Goal: Transaction & Acquisition: Purchase product/service

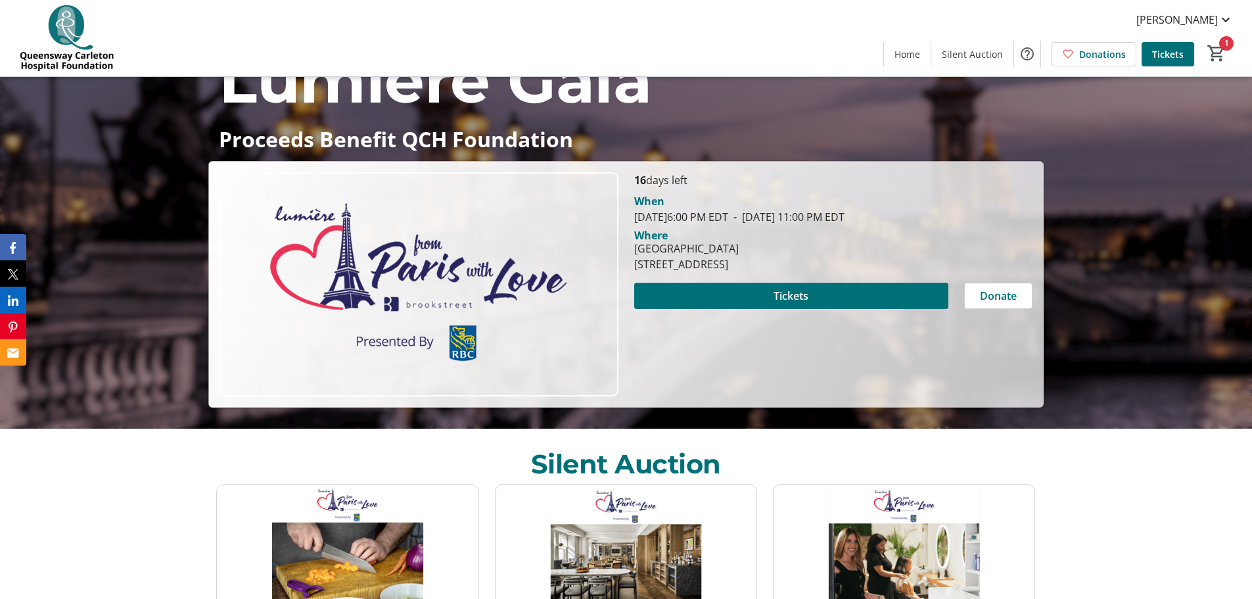
scroll to position [526, 0]
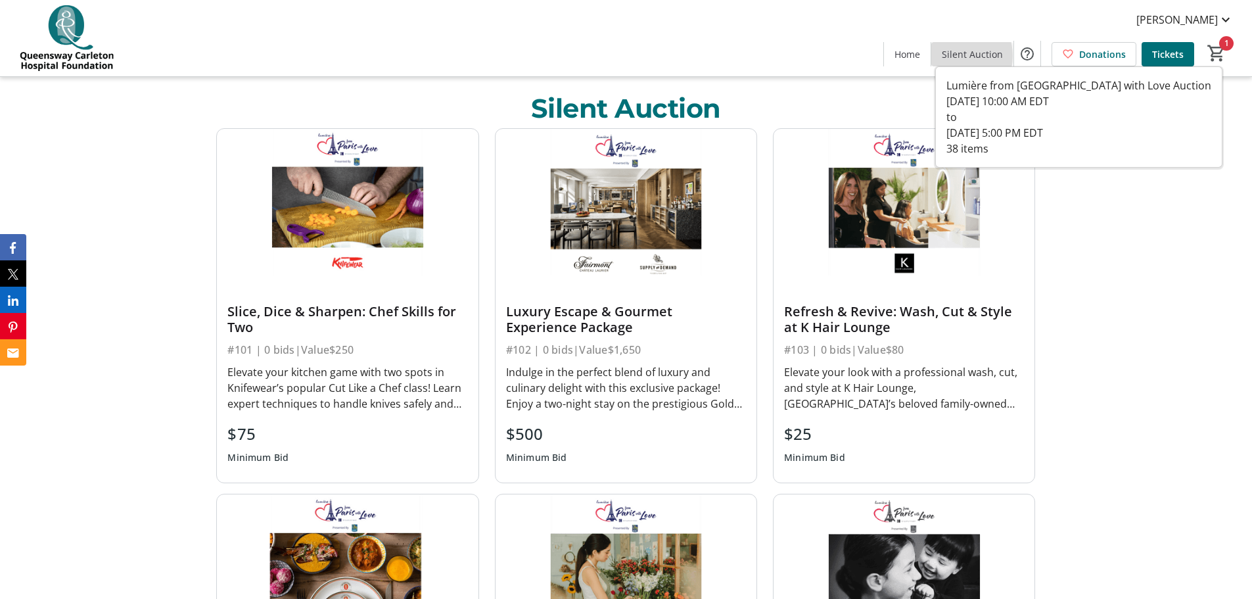
click at [959, 56] on span "Silent Auction" at bounding box center [972, 54] width 61 height 14
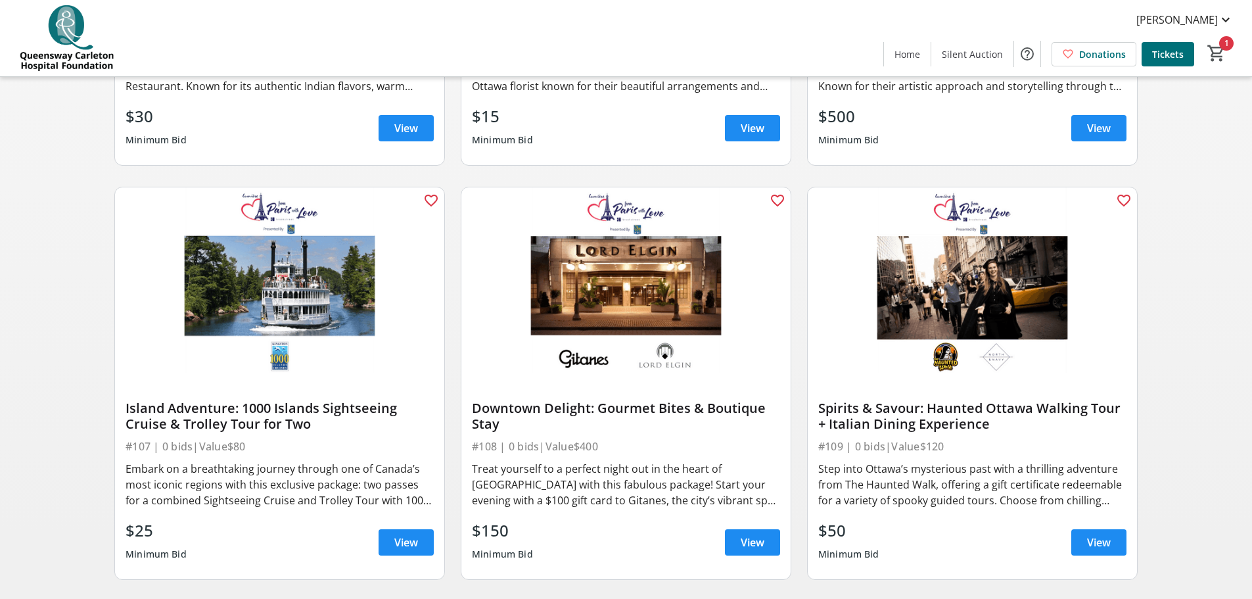
scroll to position [603, 0]
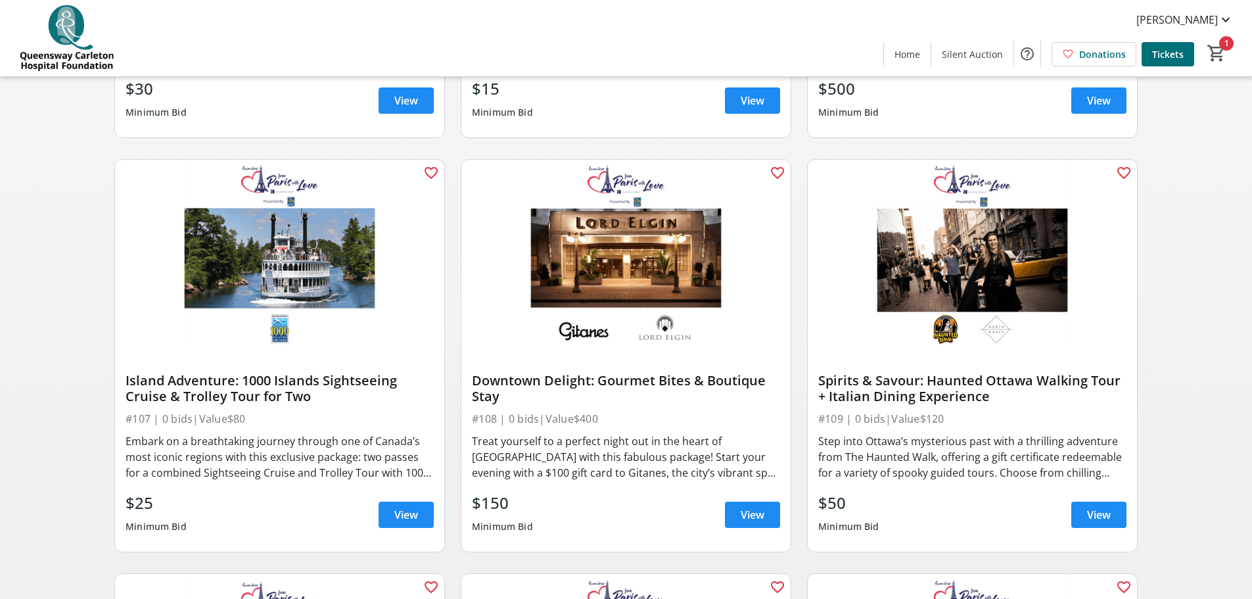
scroll to position [865, 0]
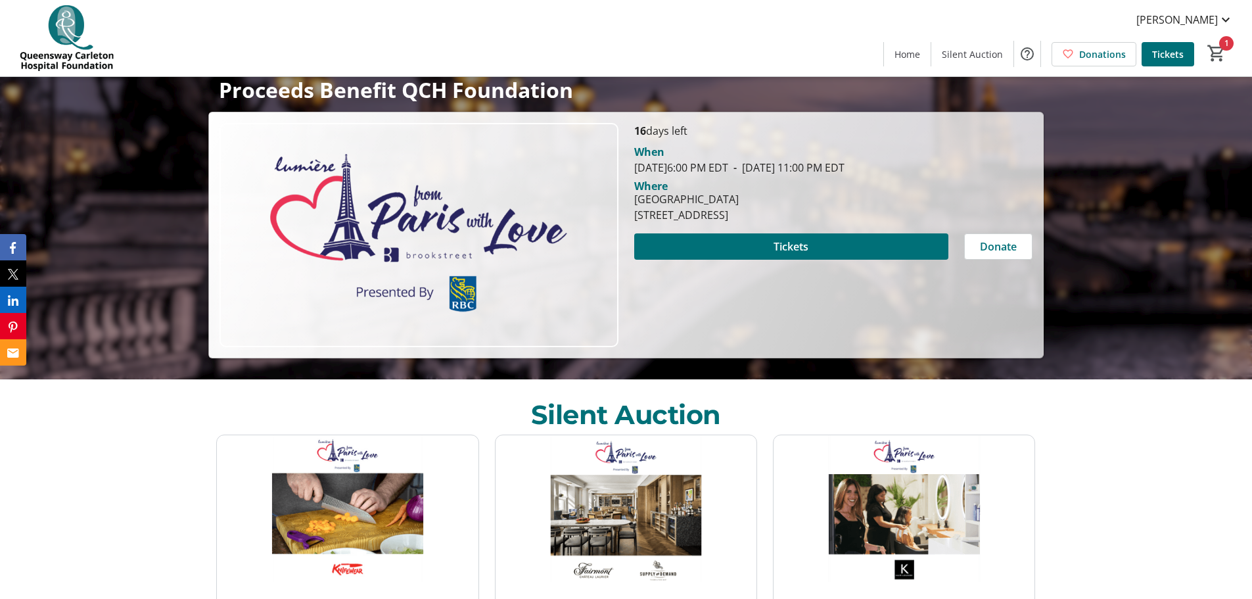
scroll to position [394, 0]
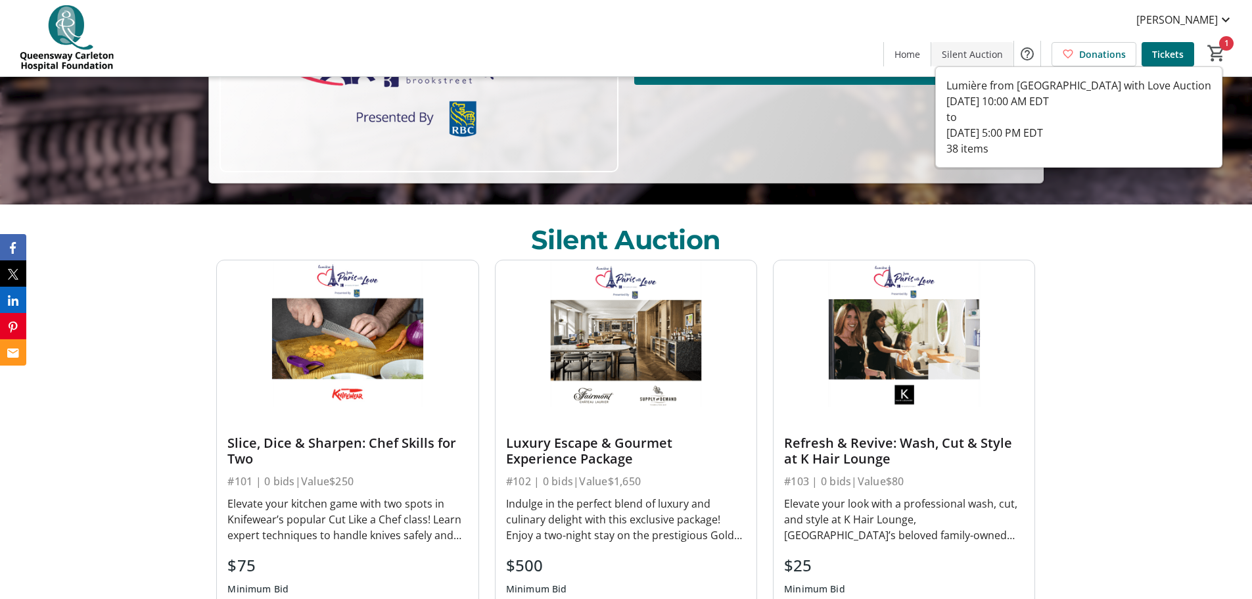
click at [992, 55] on span "Silent Auction" at bounding box center [972, 54] width 61 height 14
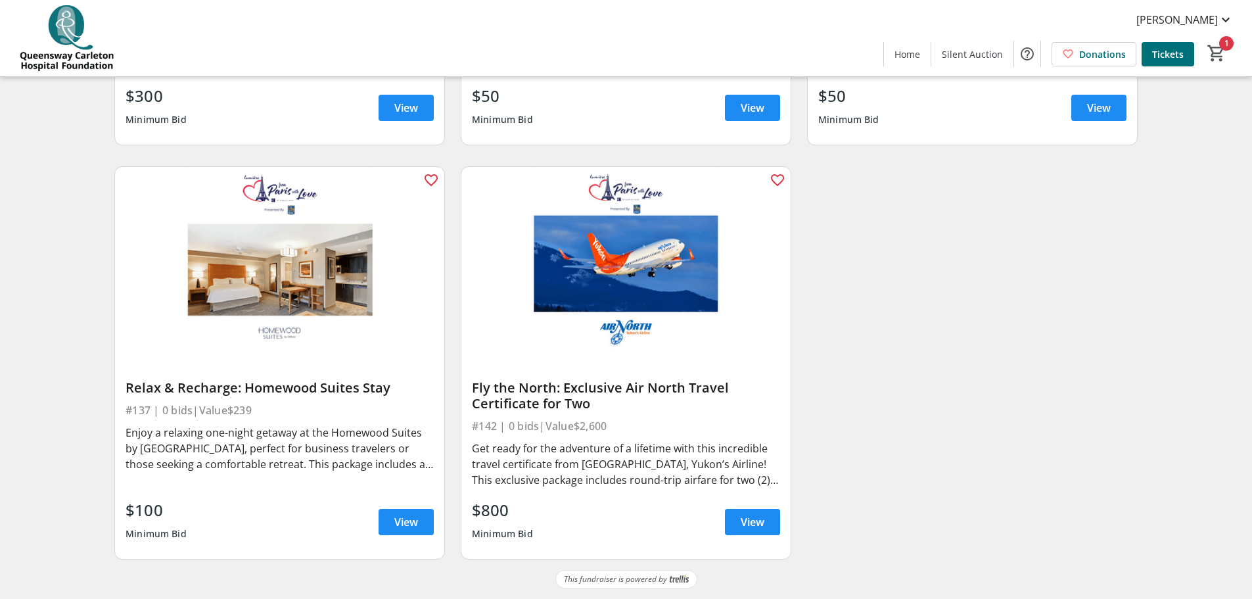
scroll to position [5005, 0]
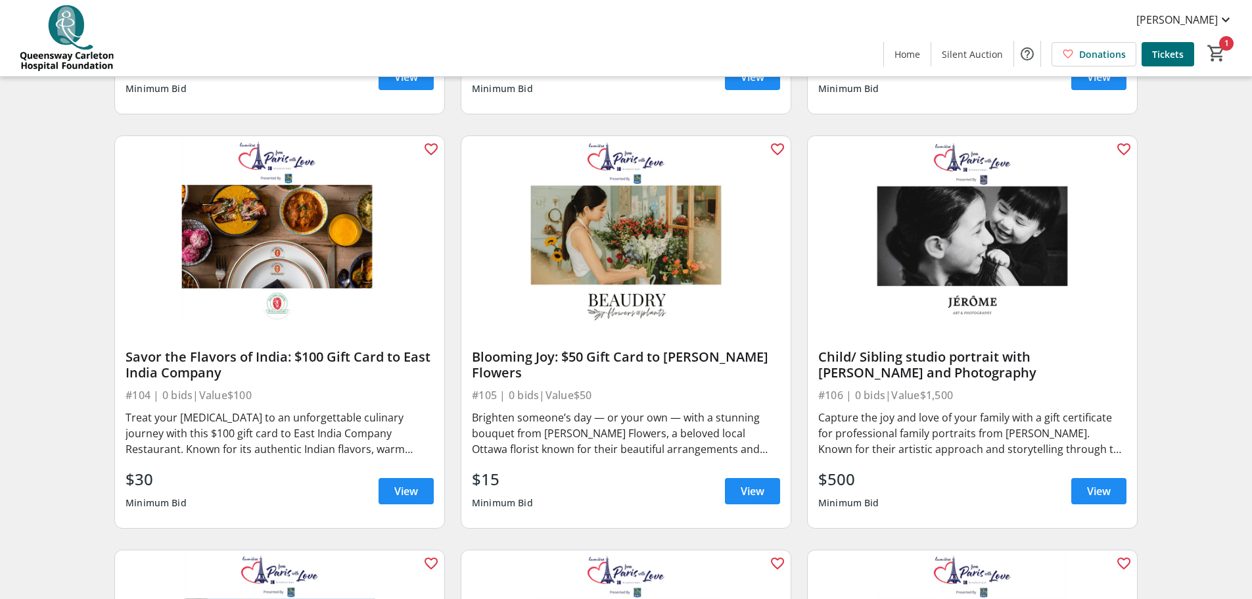
scroll to position [471, 0]
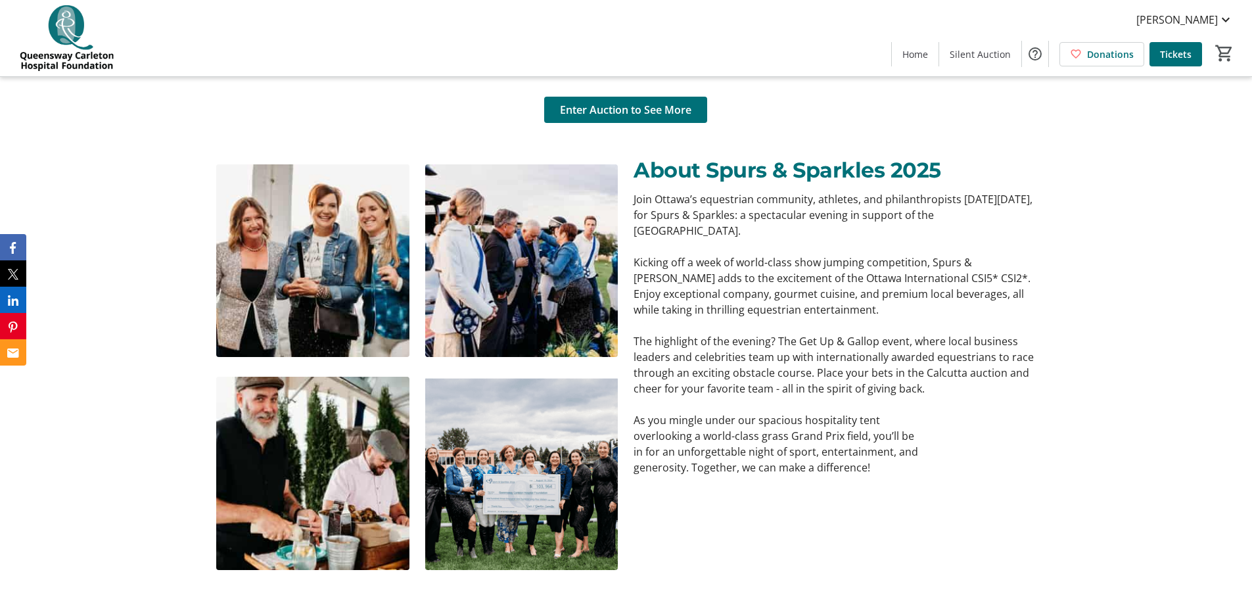
scroll to position [1117, 0]
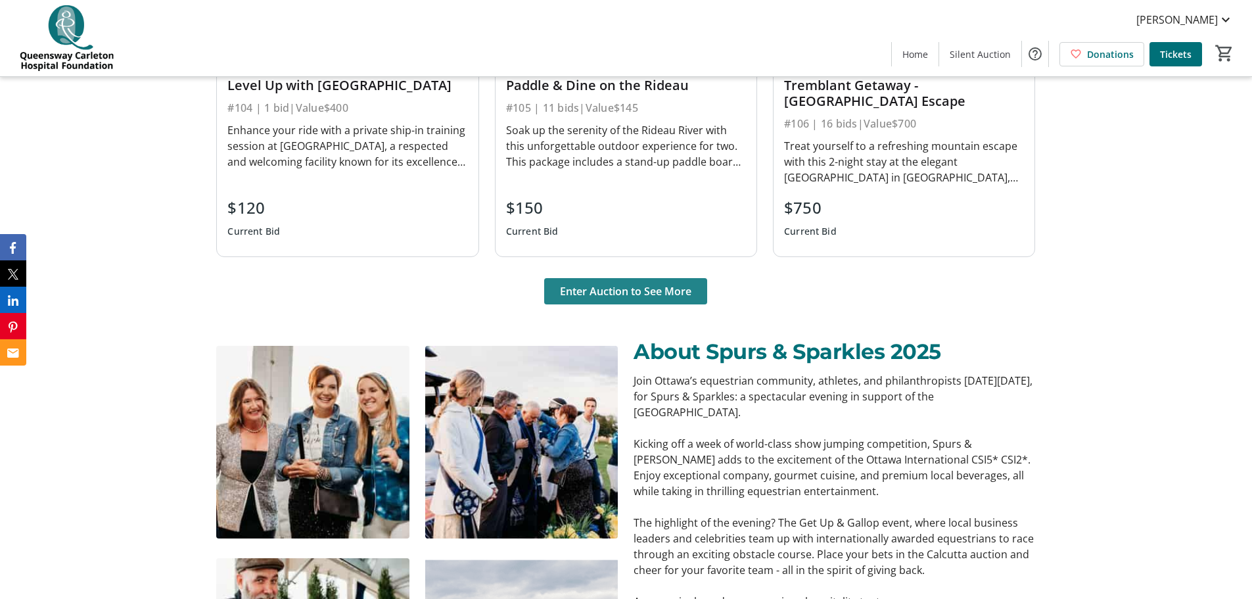
click at [626, 302] on span at bounding box center [625, 291] width 163 height 32
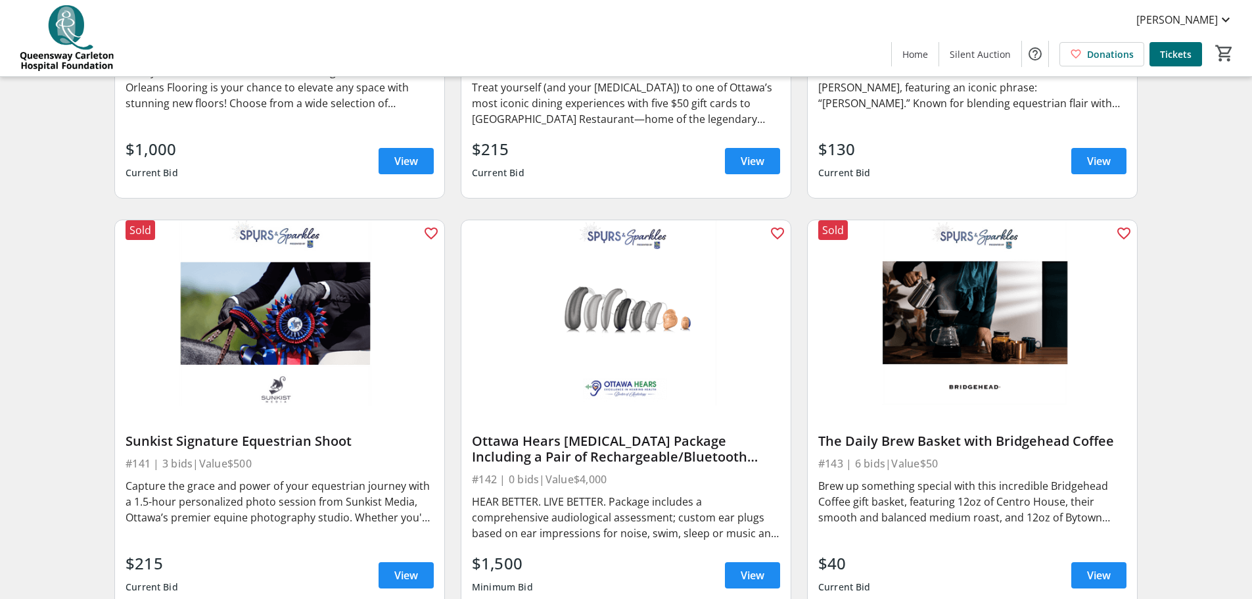
scroll to position [5388, 0]
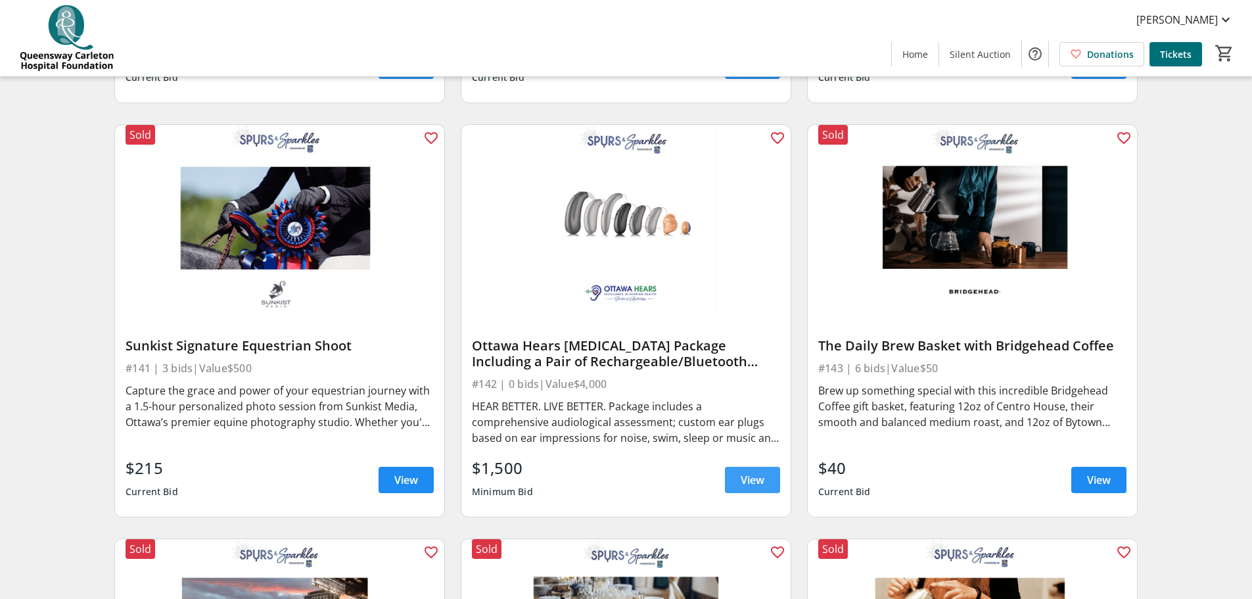
click at [746, 472] on span "View" at bounding box center [753, 480] width 24 height 16
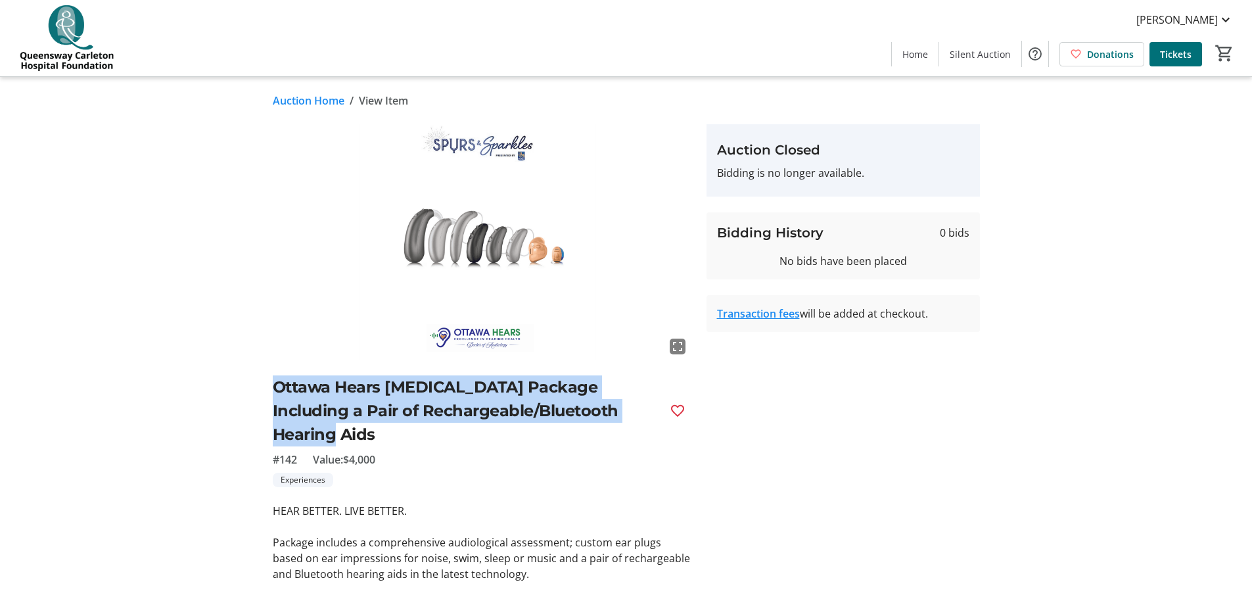
drag, startPoint x: 633, startPoint y: 412, endPoint x: 277, endPoint y: 379, distance: 357.0
click at [277, 379] on h2 "Ottawa Hears Audiology Package Including a Pair of Rechargeable/Bluetooth Heari…" at bounding box center [466, 410] width 386 height 71
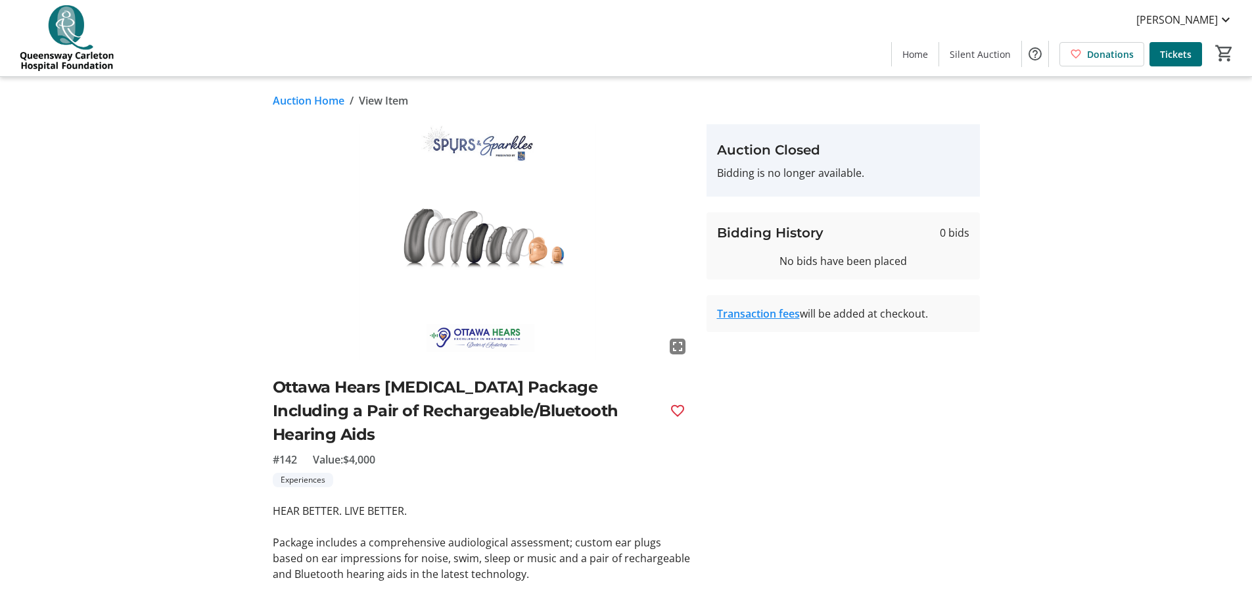
click at [181, 198] on tr-auction-item-details-ui "Auction Home / View Item fullscreen Ottawa Hears Audiology Package Including a …" at bounding box center [626, 378] width 1252 height 602
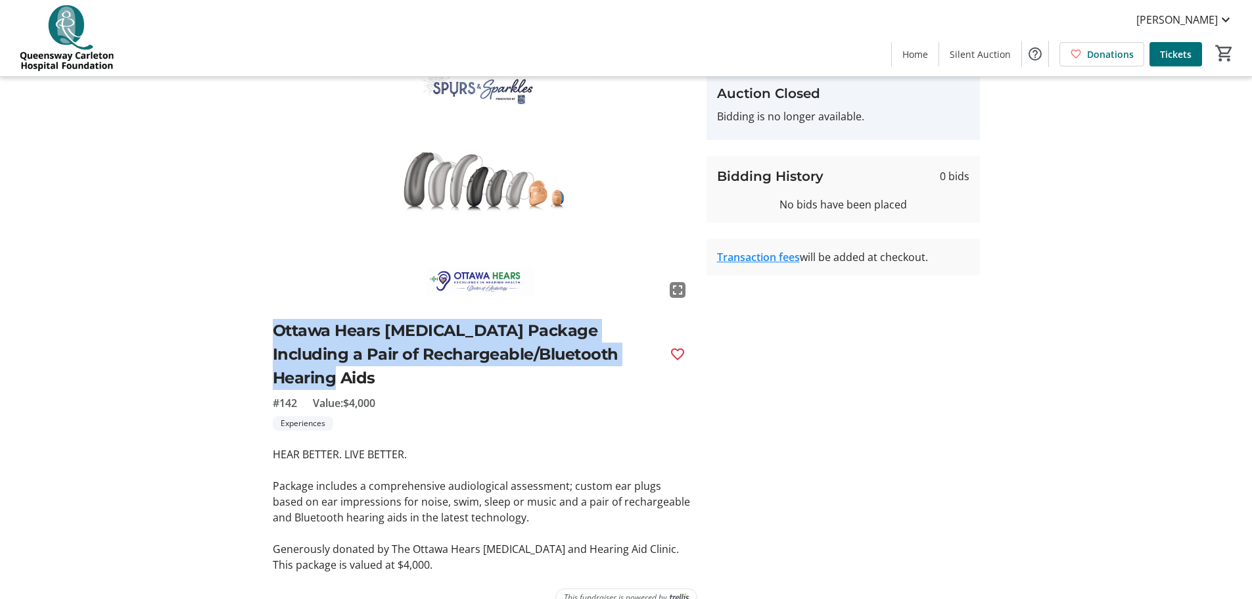
drag, startPoint x: 637, startPoint y: 356, endPoint x: 213, endPoint y: 326, distance: 425.5
click at [212, 326] on div "fullscreen Ottawa Hears Audiology Package Including a Pair of Rechargeable/Blue…" at bounding box center [626, 320] width 867 height 505
copy h2 "Ottawa Hears Audiology Package Including a Pair of Rechargeable/Bluetooth Heari…"
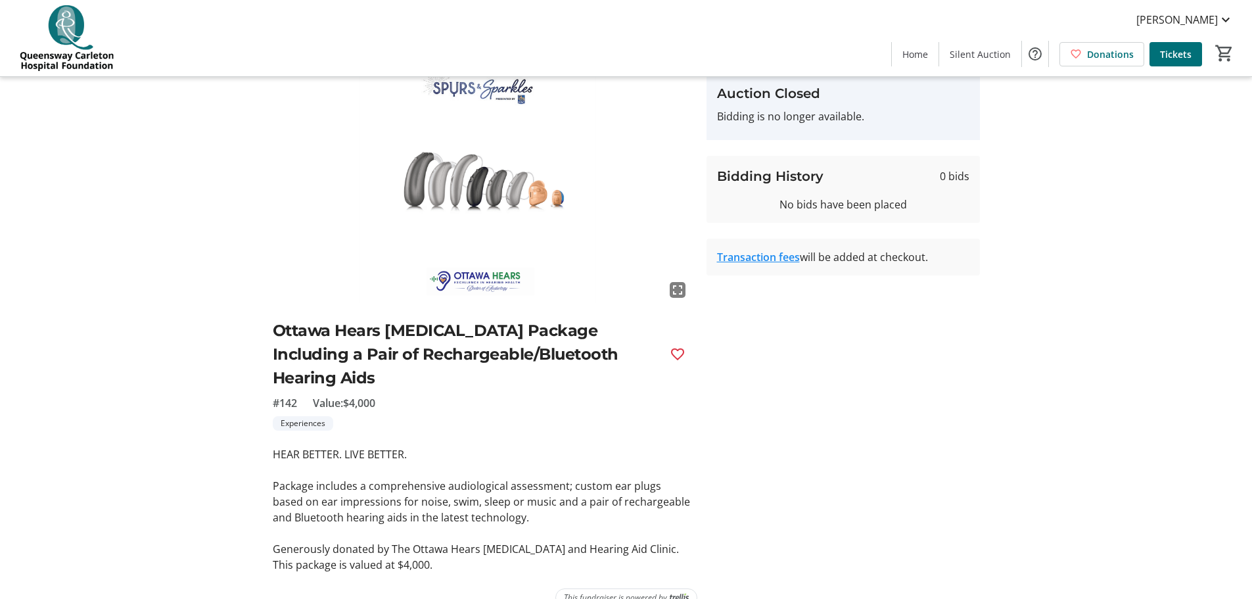
click at [871, 361] on tr-auction-item-bidding-ui "Auction Closed Bidding is no longer available. Bidding History 0 bids No bids h…" at bounding box center [843, 320] width 289 height 505
click at [276, 446] on p "HEAR BETTER. LIVE BETTER." at bounding box center [482, 454] width 418 height 16
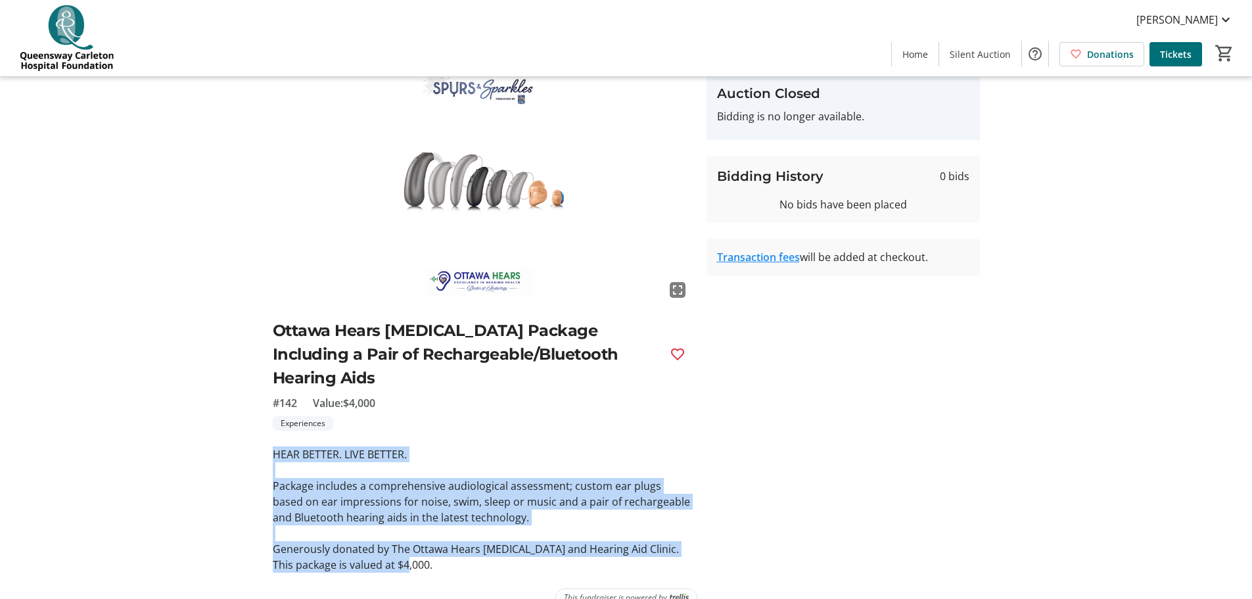
drag, startPoint x: 274, startPoint y: 430, endPoint x: 432, endPoint y: 539, distance: 191.9
click at [432, 539] on div "HEAR BETTER. LIVE BETTER. Package includes a comprehensive audiological assessm…" at bounding box center [482, 509] width 418 height 126
copy div "HEAR BETTER. LIVE BETTER. Package includes a comprehensive audiological assessm…"
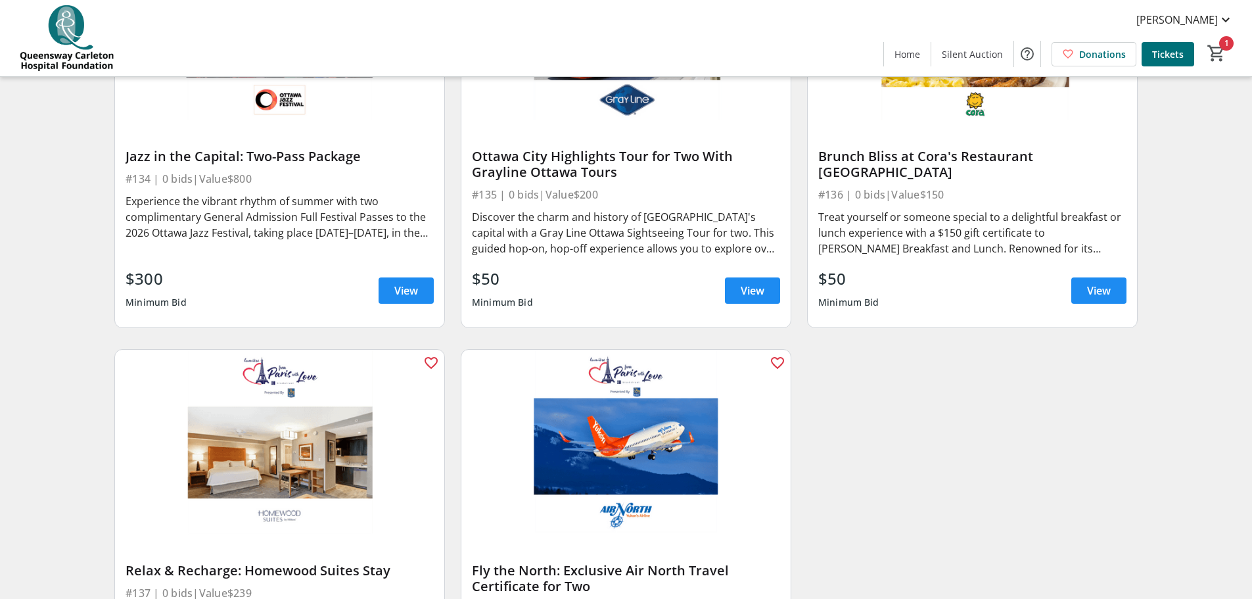
scroll to position [5005, 0]
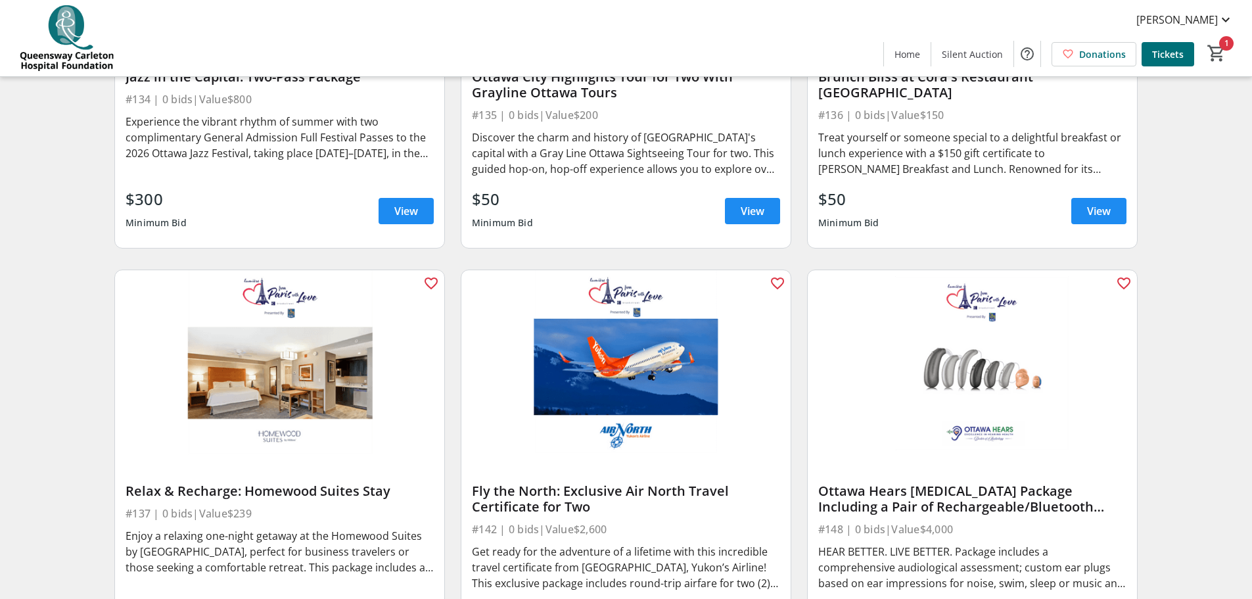
scroll to position [5005, 0]
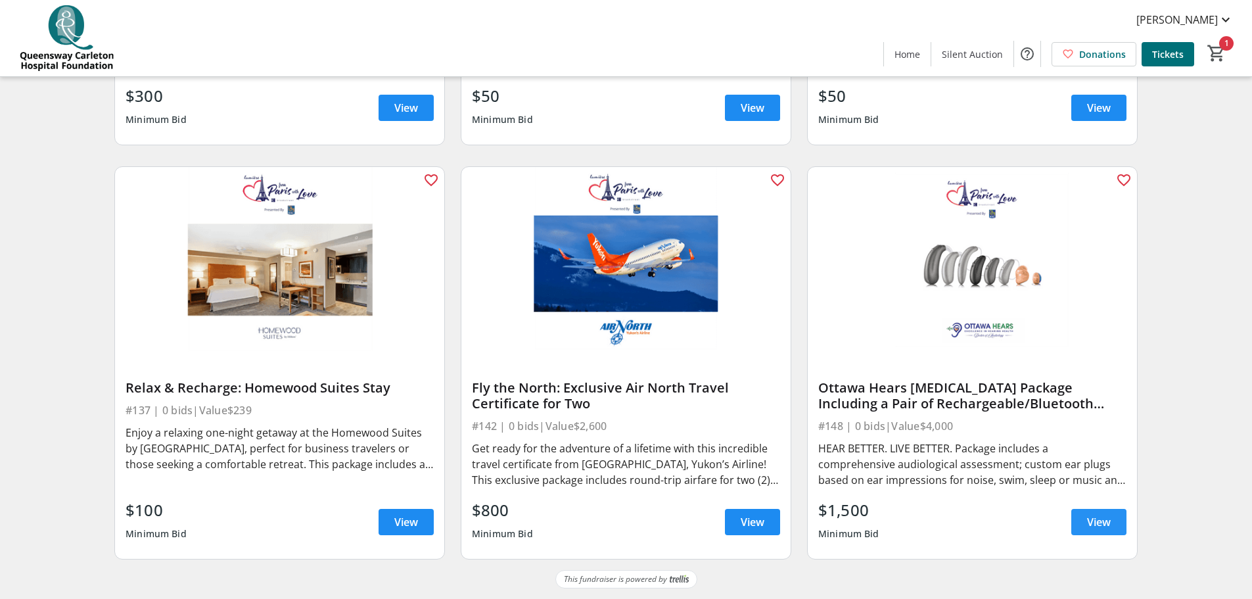
click at [1087, 527] on span "View" at bounding box center [1099, 522] width 24 height 16
